Goal: Information Seeking & Learning: Learn about a topic

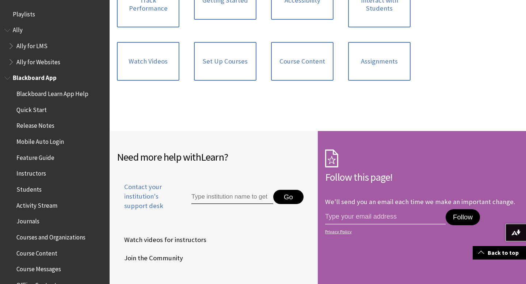
click at [33, 172] on span "Instructors" at bounding box center [31, 173] width 30 height 10
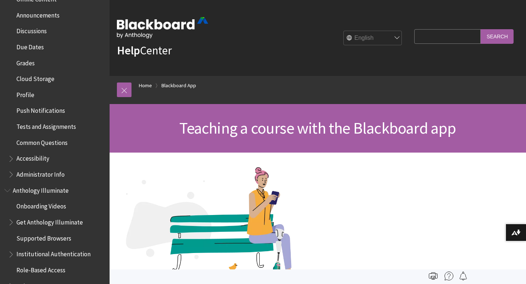
scroll to position [289, 0]
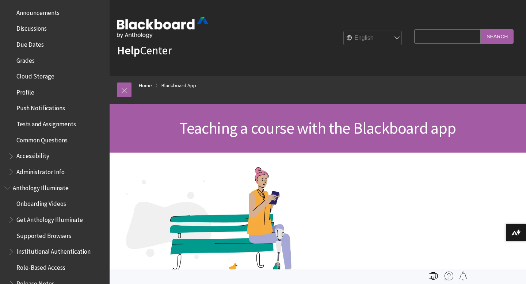
click at [31, 156] on span "Accessibility" at bounding box center [32, 155] width 33 height 10
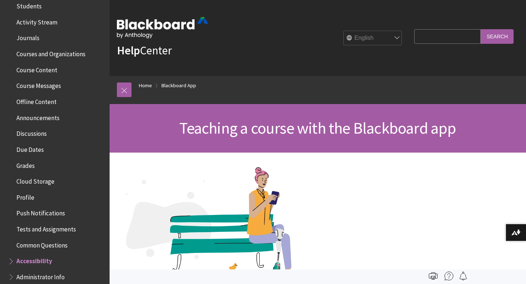
scroll to position [0, 0]
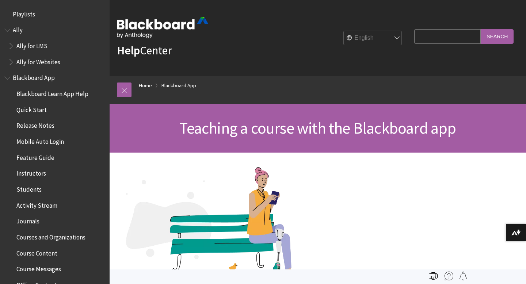
click at [25, 173] on span "Instructors" at bounding box center [31, 173] width 30 height 10
